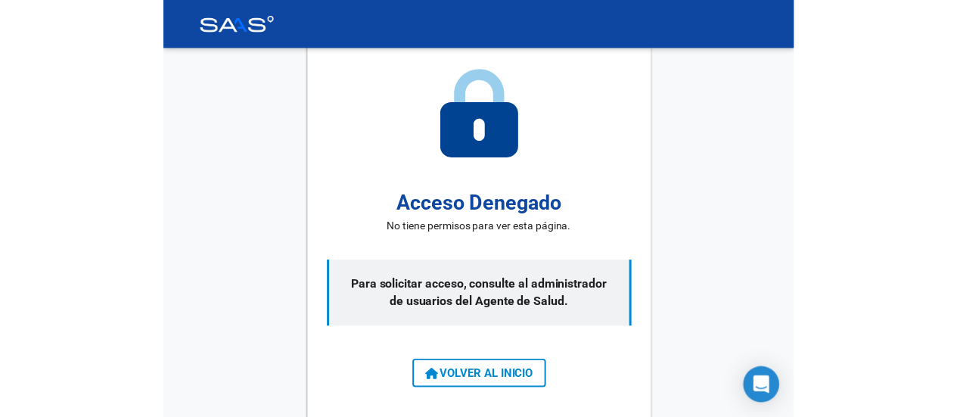
scroll to position [6, 0]
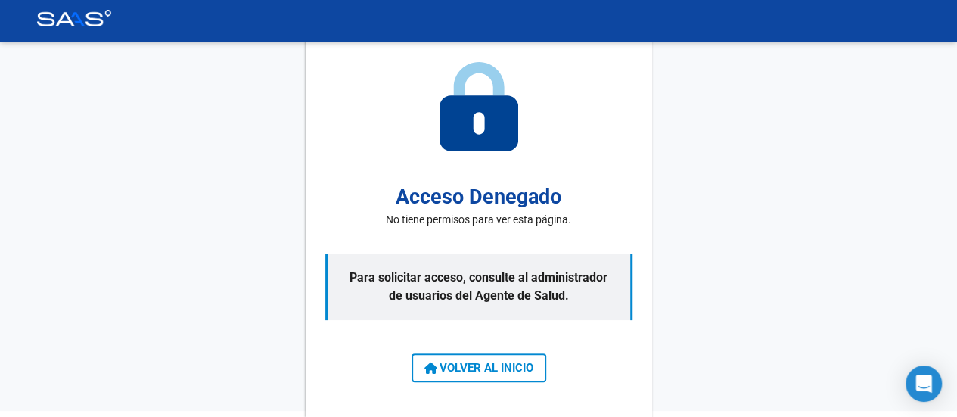
click at [647, 206] on div "Acceso Denegado No tiene permisos para ver esta página. Para solicitar acceso, …" at bounding box center [478, 226] width 957 height 368
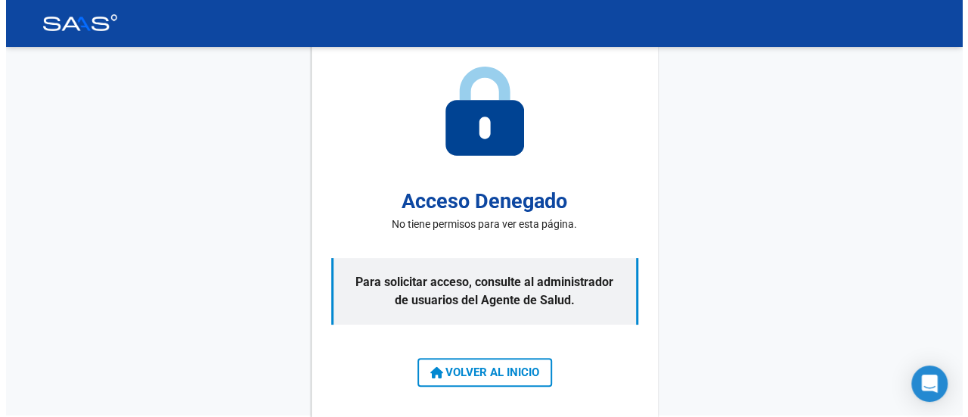
scroll to position [0, 0]
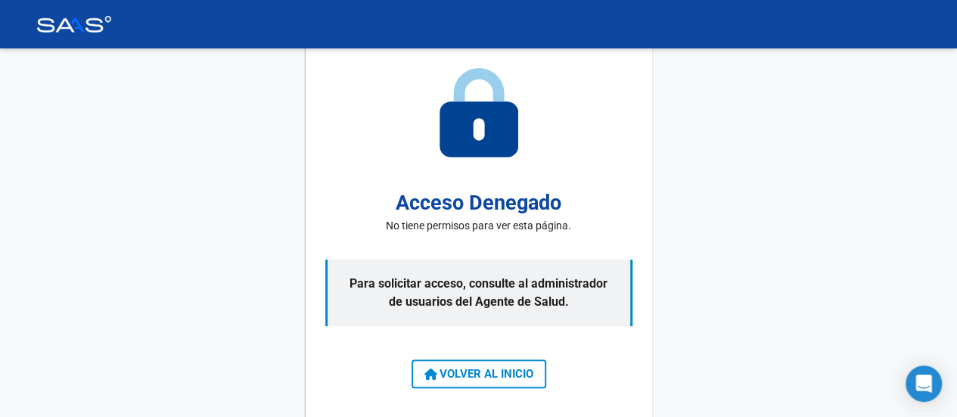
click at [100, 17] on img at bounding box center [74, 24] width 76 height 17
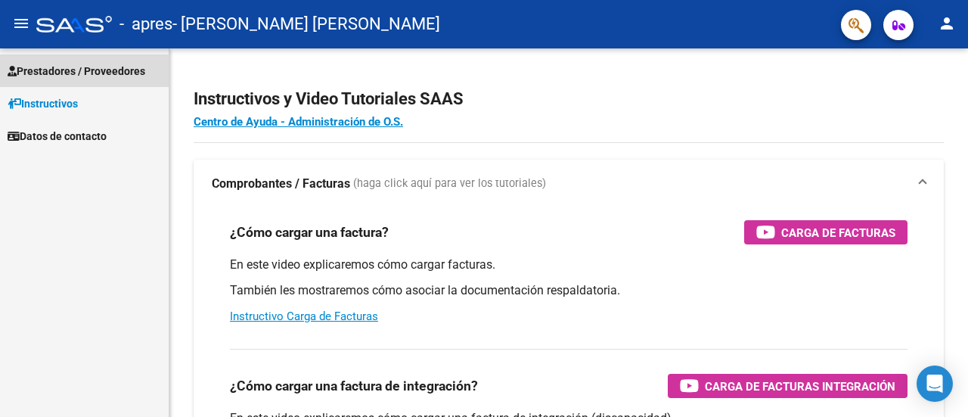
click at [67, 70] on span "Prestadores / Proveedores" at bounding box center [77, 71] width 138 height 17
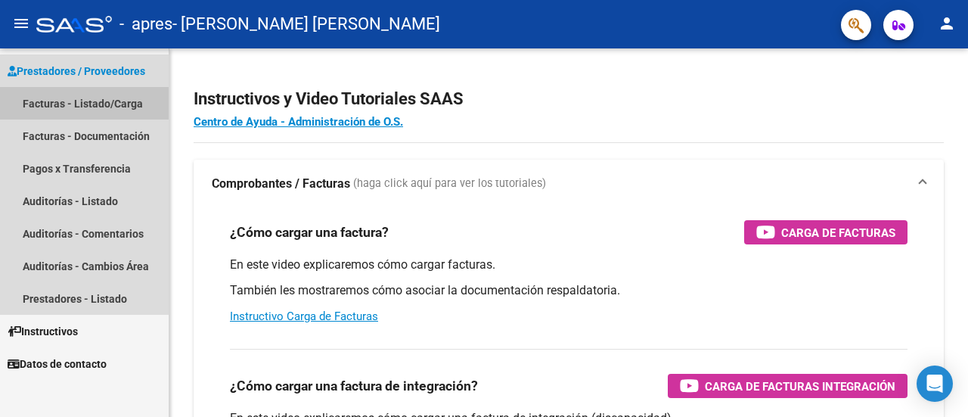
click at [74, 105] on link "Facturas - Listado/Carga" at bounding box center [84, 103] width 169 height 33
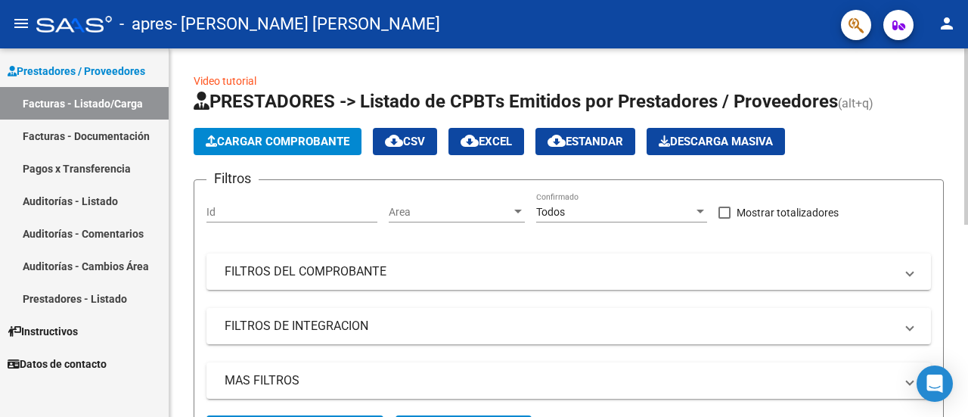
click at [247, 138] on span "Cargar Comprobante" at bounding box center [278, 142] width 144 height 14
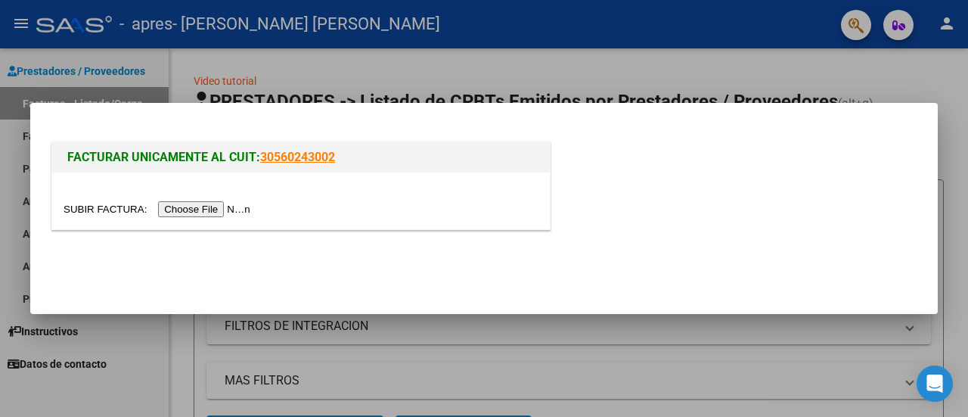
click at [229, 206] on input "file" at bounding box center [159, 209] width 191 height 16
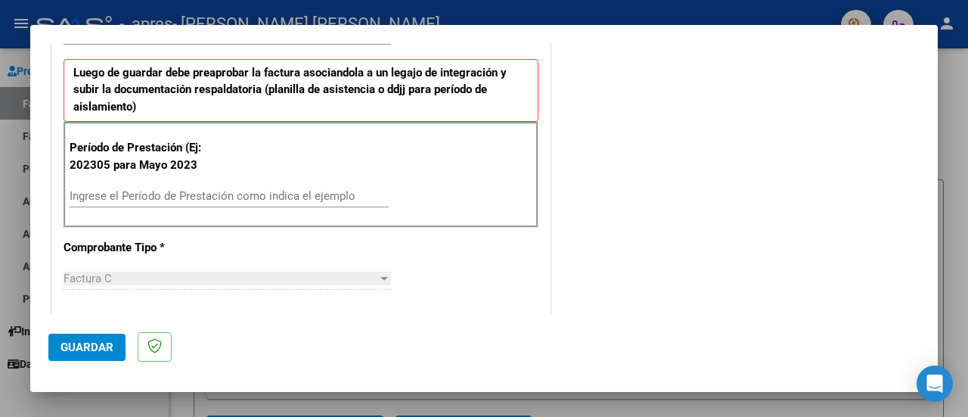
scroll to position [454, 0]
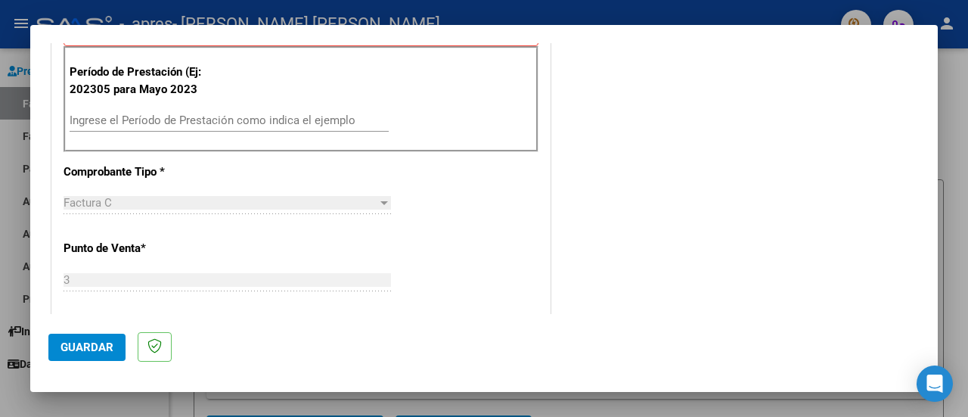
click at [224, 115] on input "Ingrese el Período de Prestación como indica el ejemplo" at bounding box center [229, 120] width 319 height 14
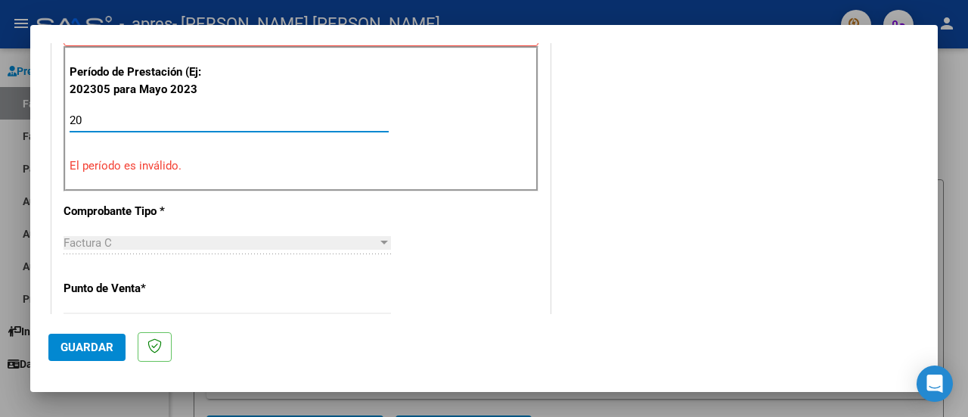
type input "2"
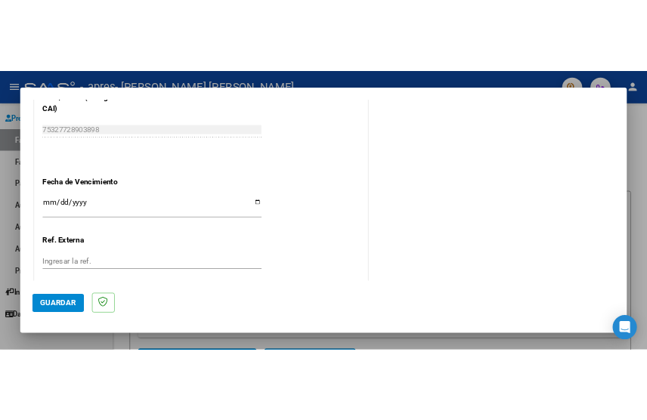
scroll to position [983, 0]
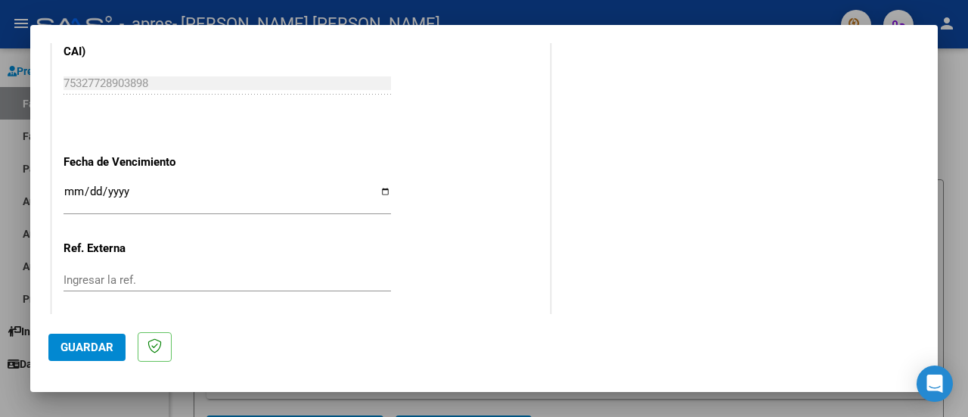
type input "202507"
click at [108, 190] on input "Ingresar la fecha" at bounding box center [227, 197] width 327 height 24
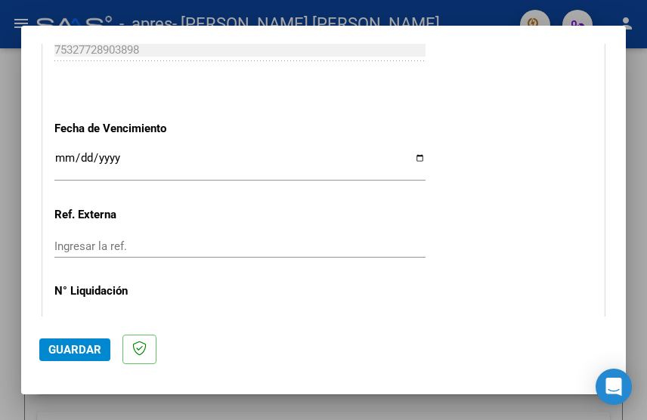
click at [117, 152] on input "Ingresar la fecha" at bounding box center [239, 164] width 371 height 24
click at [60, 152] on input "Ingresar la fecha" at bounding box center [239, 164] width 371 height 24
type input "[DATE]"
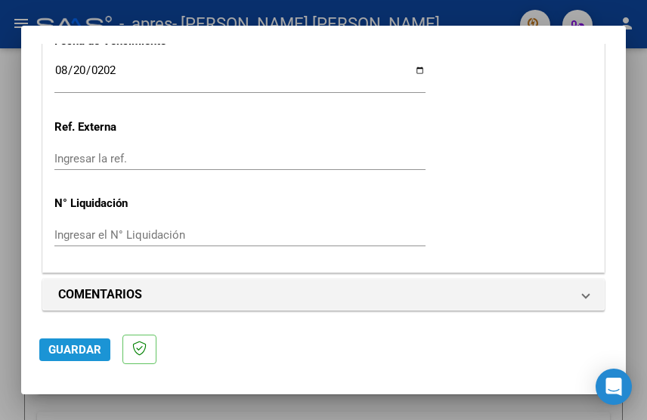
click at [67, 352] on span "Guardar" at bounding box center [74, 350] width 53 height 14
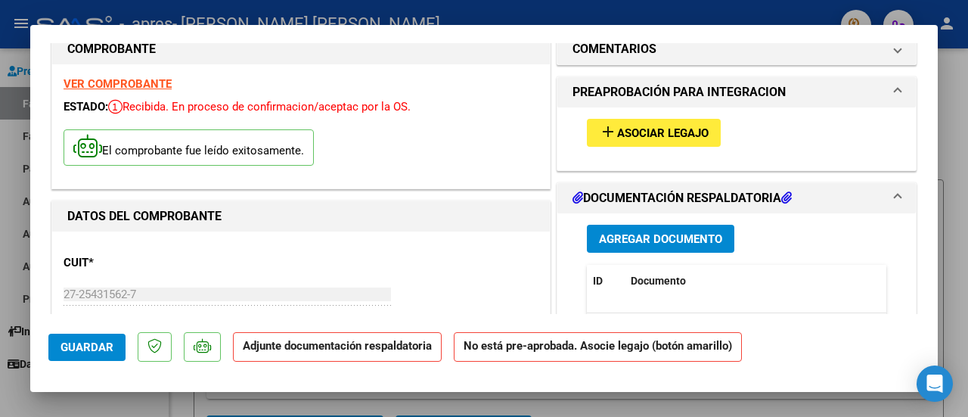
scroll to position [0, 0]
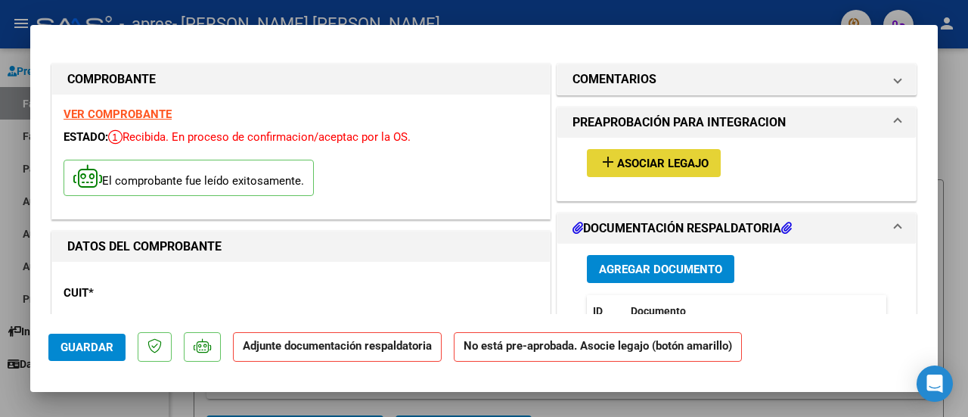
click at [647, 157] on span "Asociar Legajo" at bounding box center [662, 164] width 91 height 14
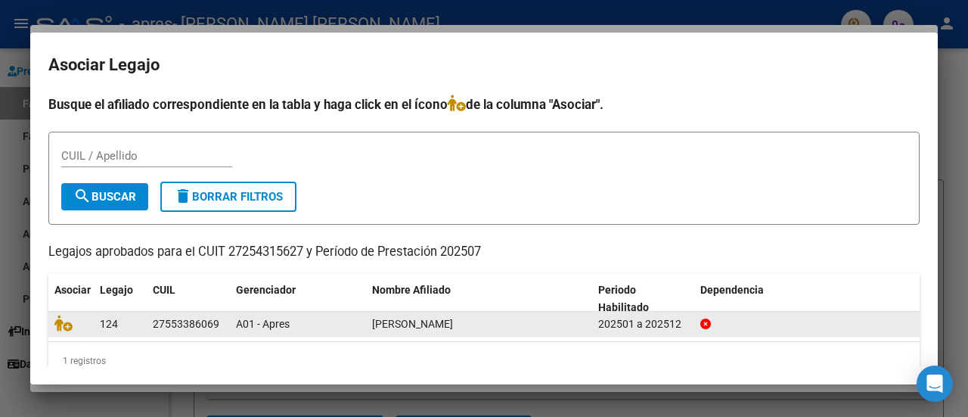
click at [144, 326] on datatable-body-cell "124" at bounding box center [120, 323] width 53 height 23
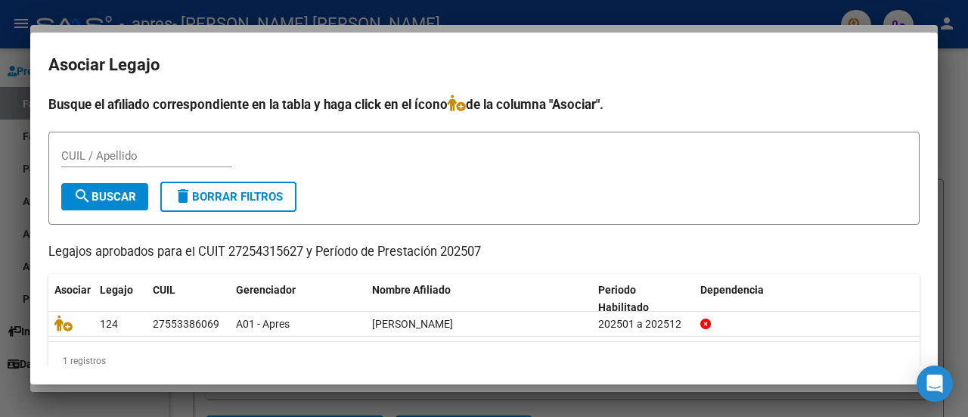
click at [104, 158] on input "CUIL / Apellido" at bounding box center [146, 156] width 171 height 14
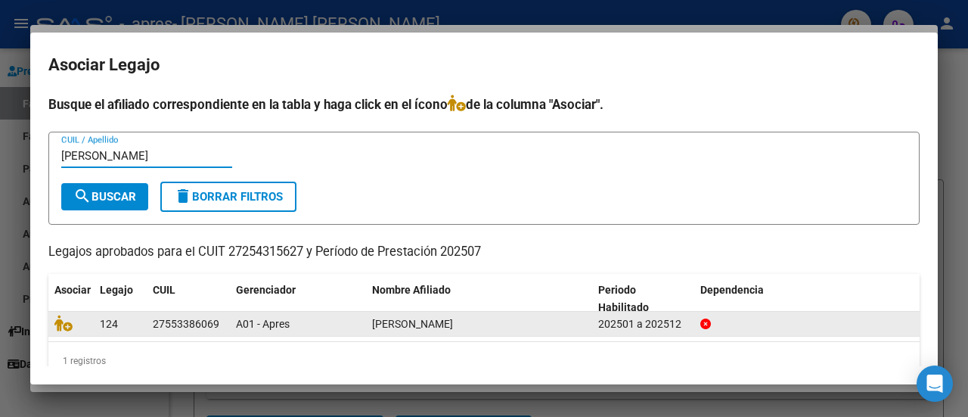
type input "[PERSON_NAME]"
click at [422, 313] on datatable-body-cell "[PERSON_NAME]" at bounding box center [479, 323] width 226 height 23
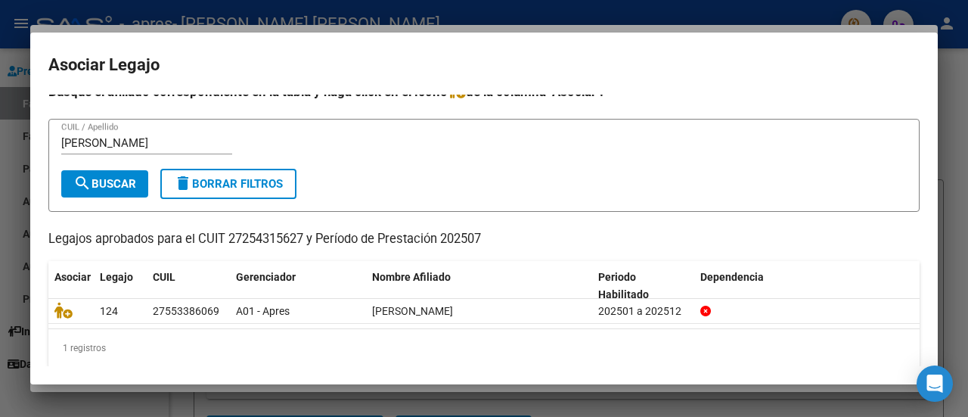
scroll to position [24, 0]
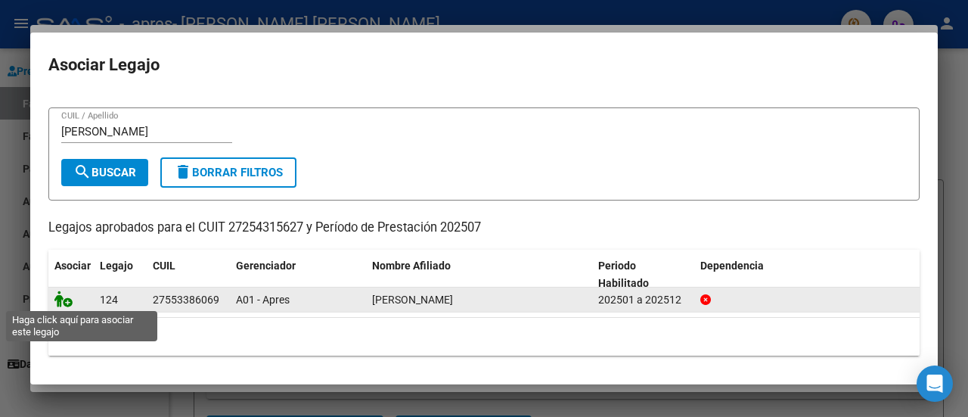
click at [68, 301] on icon at bounding box center [63, 298] width 18 height 17
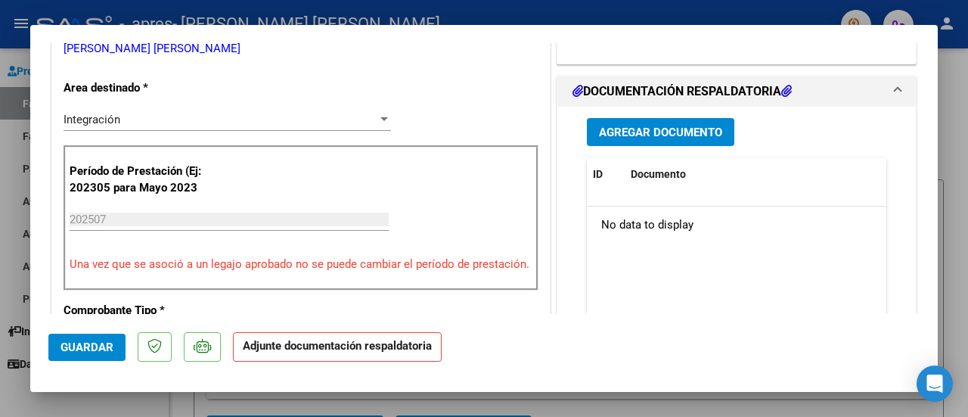
scroll to position [302, 0]
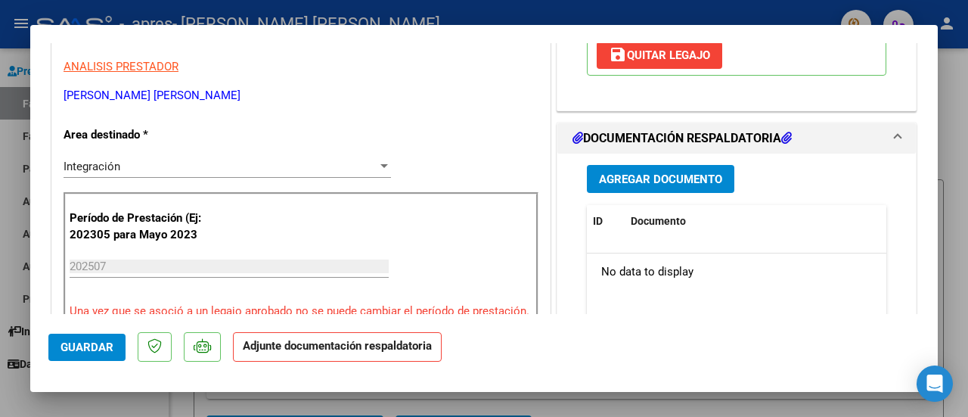
click at [636, 172] on span "Agregar Documento" at bounding box center [660, 179] width 123 height 14
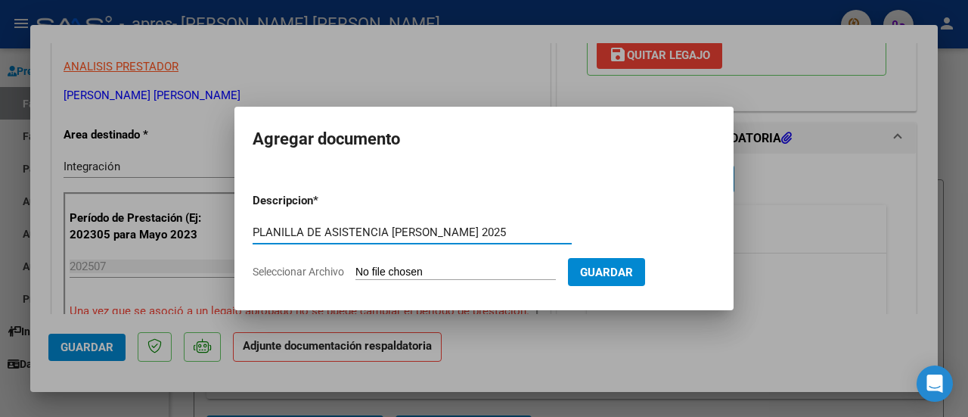
type input "PLANILLA DE ASISTENCIA [PERSON_NAME] 2025"
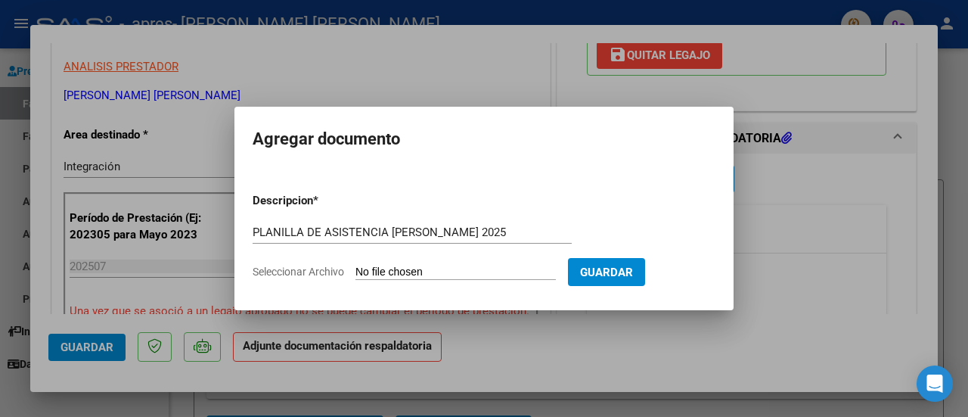
click at [411, 271] on input "Seleccionar Archivo" at bounding box center [455, 272] width 200 height 14
type input "C:\fakepath\Planilla Asistencia [PERSON_NAME] 2025 - TO.pdf"
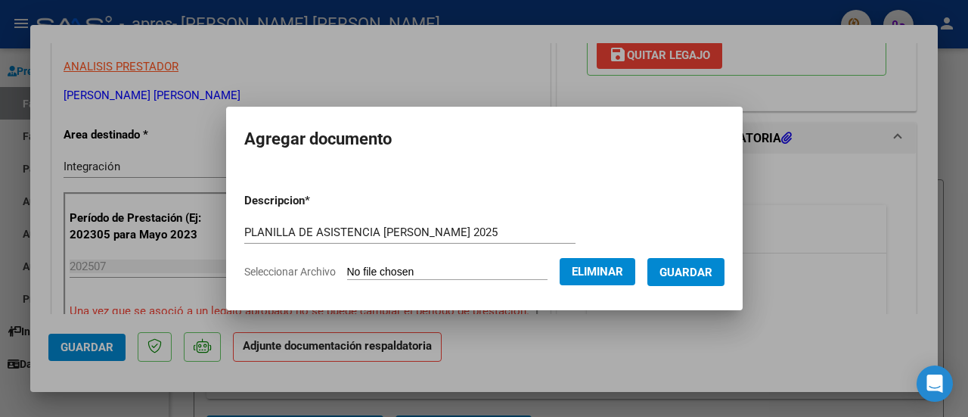
click at [647, 270] on span "Guardar" at bounding box center [685, 272] width 53 height 14
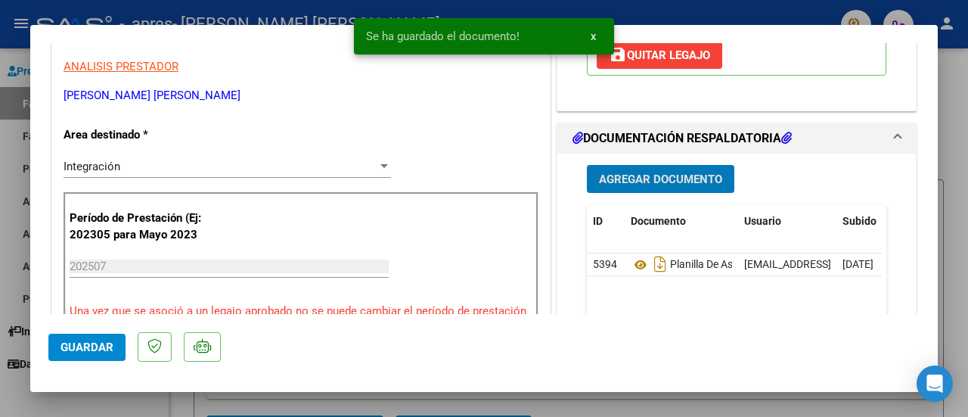
click at [647, 175] on span "Agregar Documento" at bounding box center [660, 179] width 123 height 14
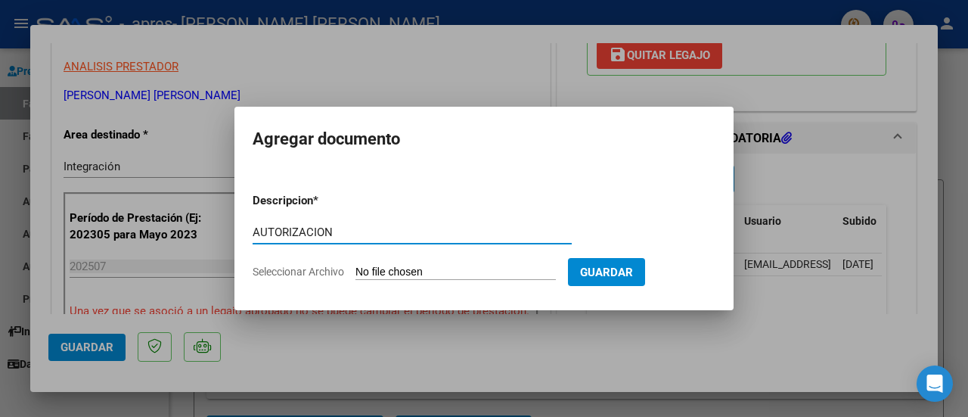
type input "AUTORIZACION"
click at [475, 272] on input "Seleccionar Archivo" at bounding box center [455, 272] width 200 height 14
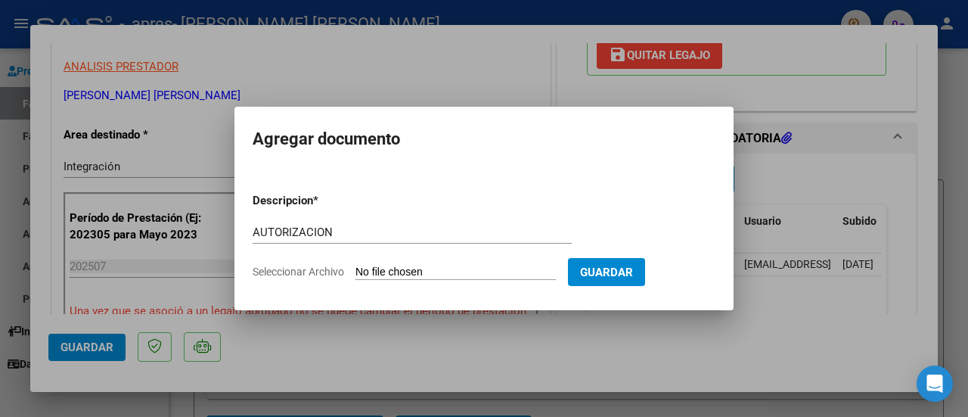
type input "C:\fakepath\AUTORIZACION TO 2025.pdf"
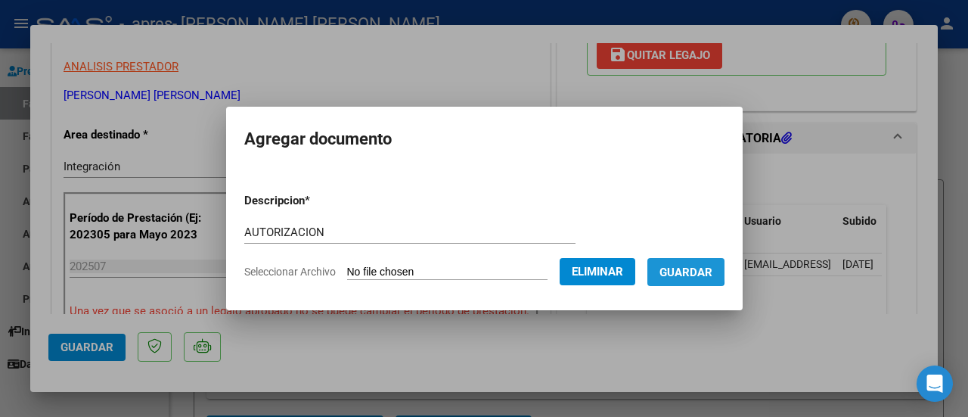
click at [647, 270] on span "Guardar" at bounding box center [685, 272] width 53 height 14
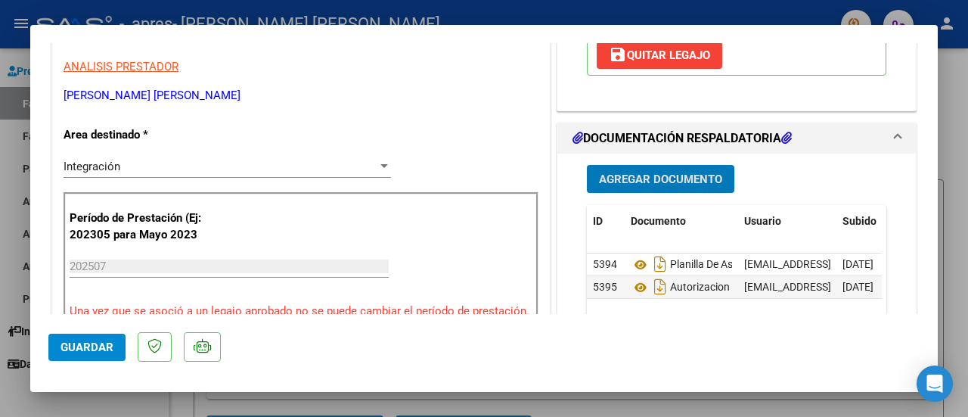
click at [123, 270] on input "202507" at bounding box center [229, 266] width 319 height 14
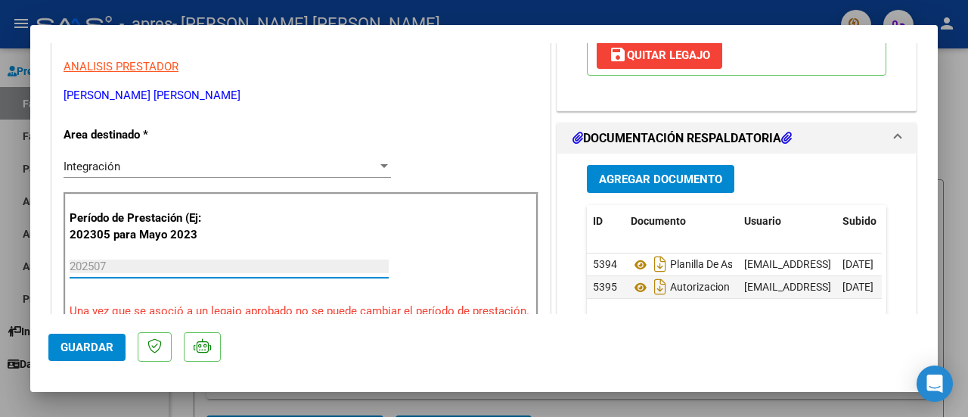
click at [132, 267] on input "202507" at bounding box center [229, 266] width 319 height 14
click at [105, 340] on span "Guardar" at bounding box center [86, 347] width 53 height 14
click at [647, 209] on div at bounding box center [484, 208] width 968 height 417
type input "$ 0,00"
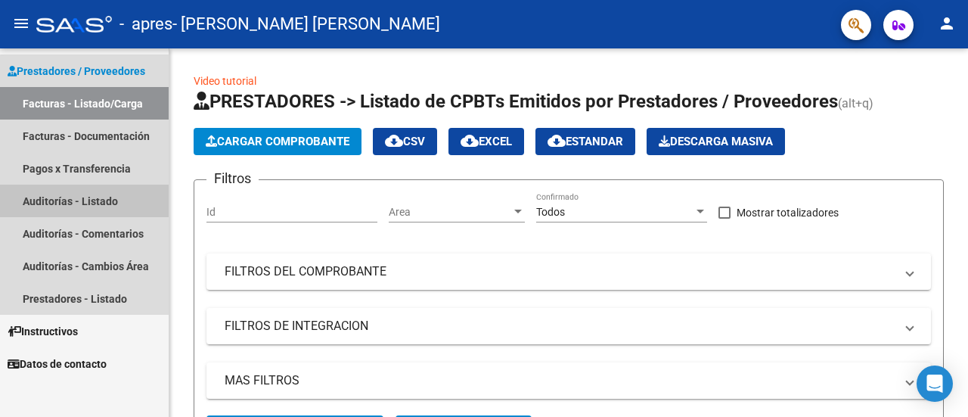
click at [104, 209] on link "Auditorías - Listado" at bounding box center [84, 201] width 169 height 33
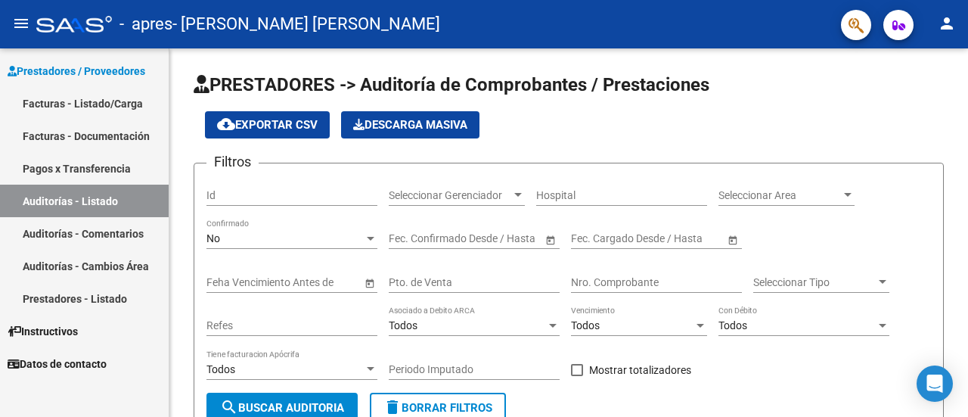
click at [133, 298] on link "Prestadores - Listado" at bounding box center [84, 298] width 169 height 33
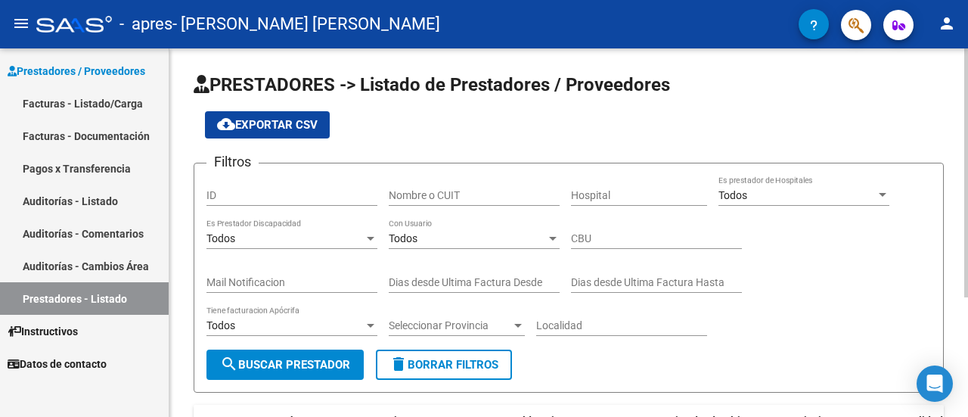
click at [420, 200] on input "Nombre o CUIT" at bounding box center [474, 195] width 171 height 13
type input "27254315627"
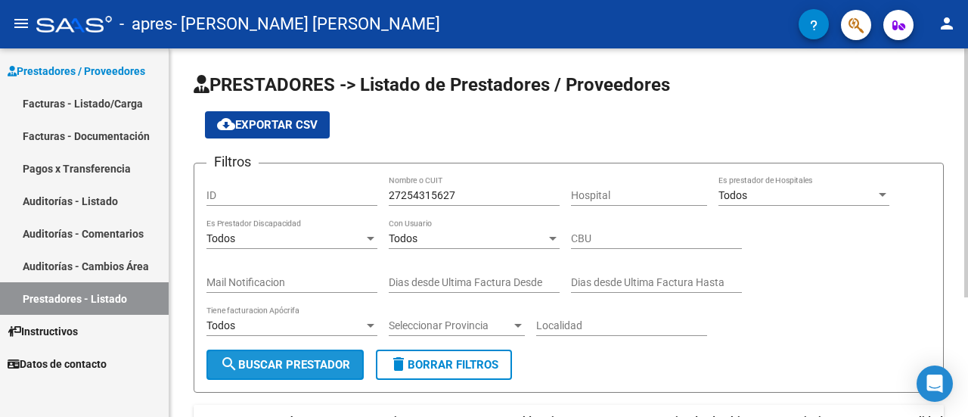
click at [336, 365] on span "search Buscar Prestador" at bounding box center [285, 365] width 130 height 14
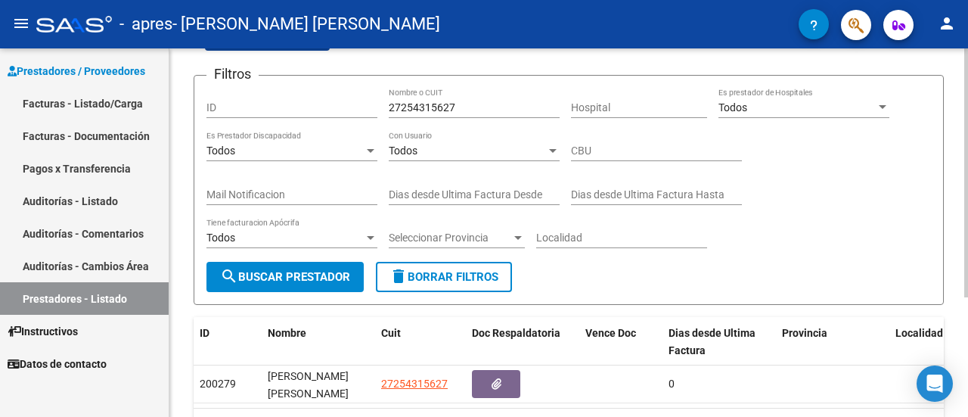
scroll to position [175, 0]
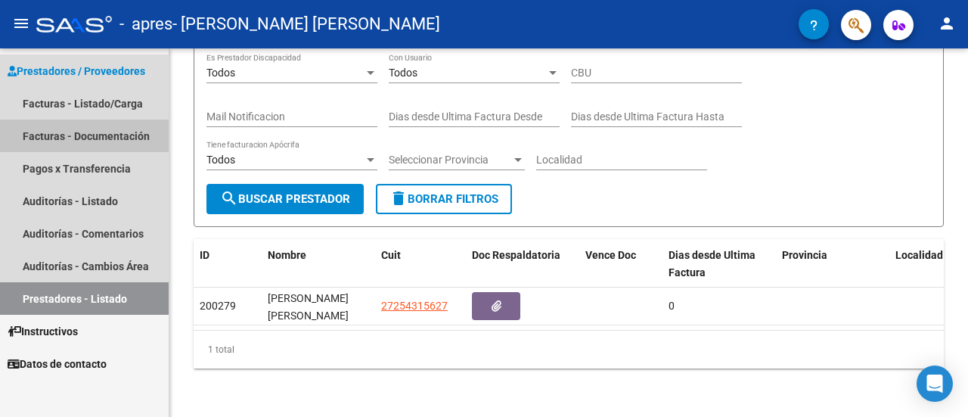
click at [95, 135] on link "Facturas - Documentación" at bounding box center [84, 135] width 169 height 33
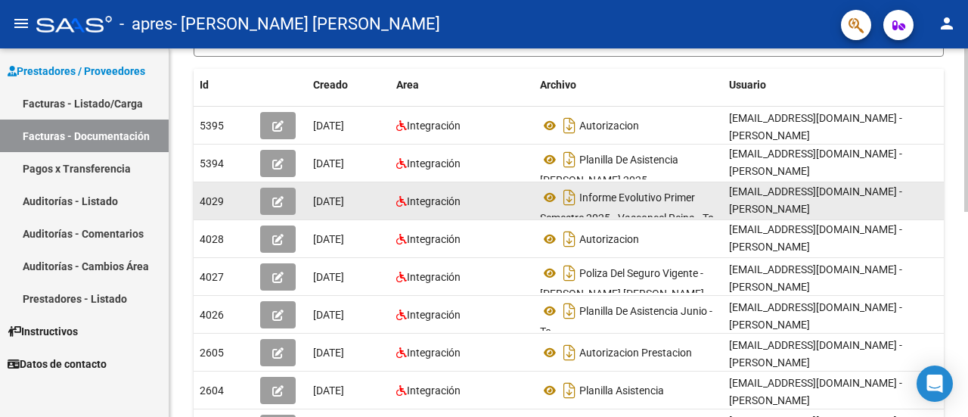
scroll to position [302, 0]
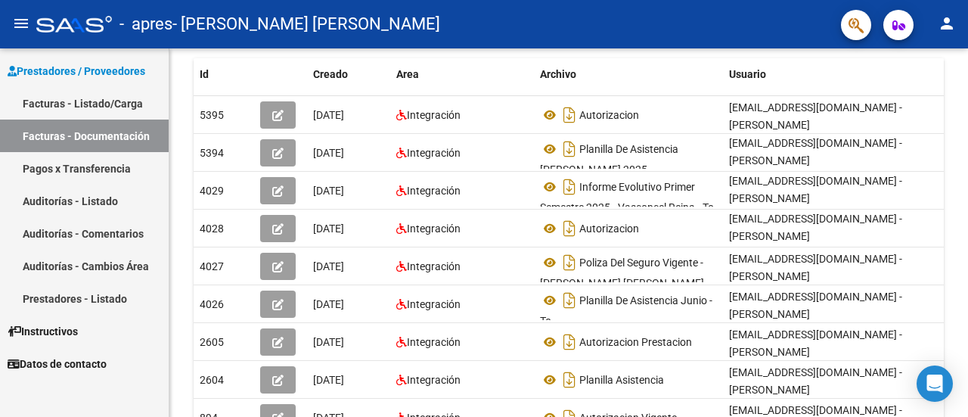
click at [33, 106] on link "Facturas - Listado/Carga" at bounding box center [84, 103] width 169 height 33
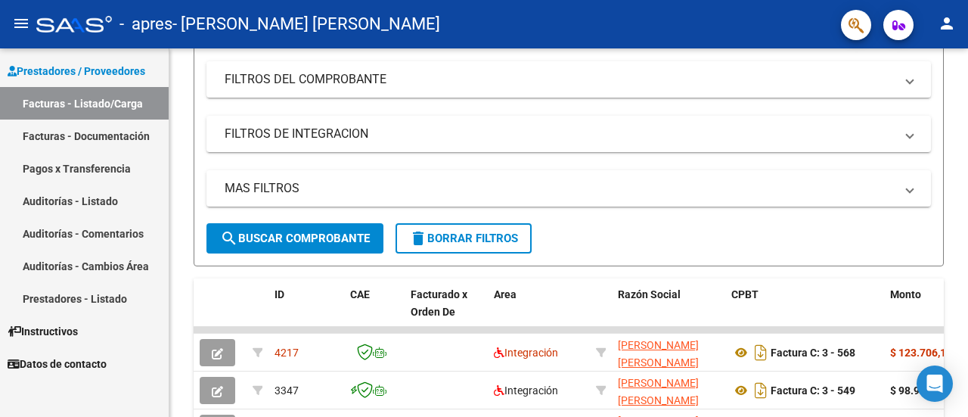
scroll to position [302, 0]
